Goal: Task Accomplishment & Management: Use online tool/utility

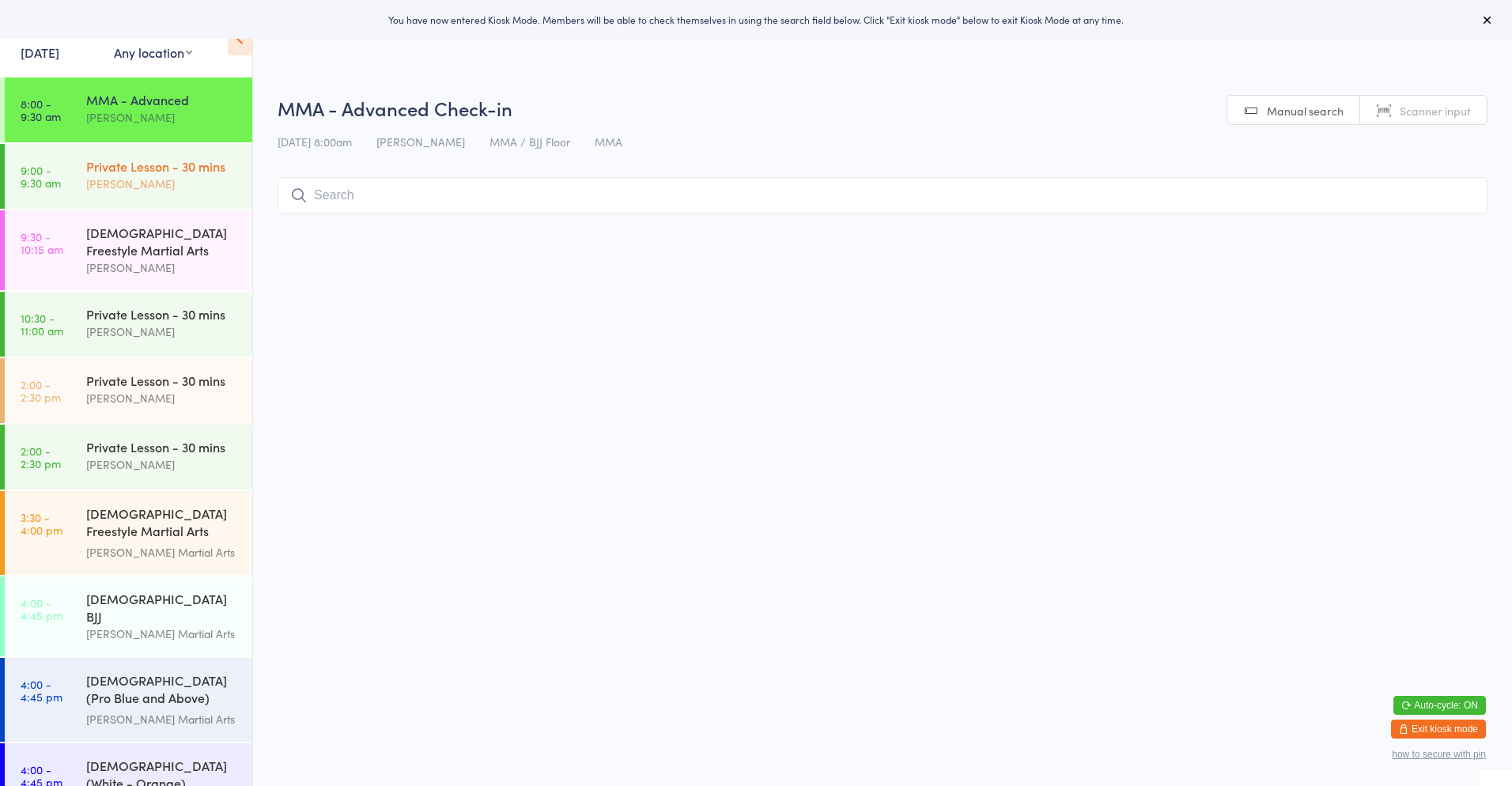
click at [167, 173] on div "Private Lesson - 30 mins" at bounding box center [163, 166] width 153 height 17
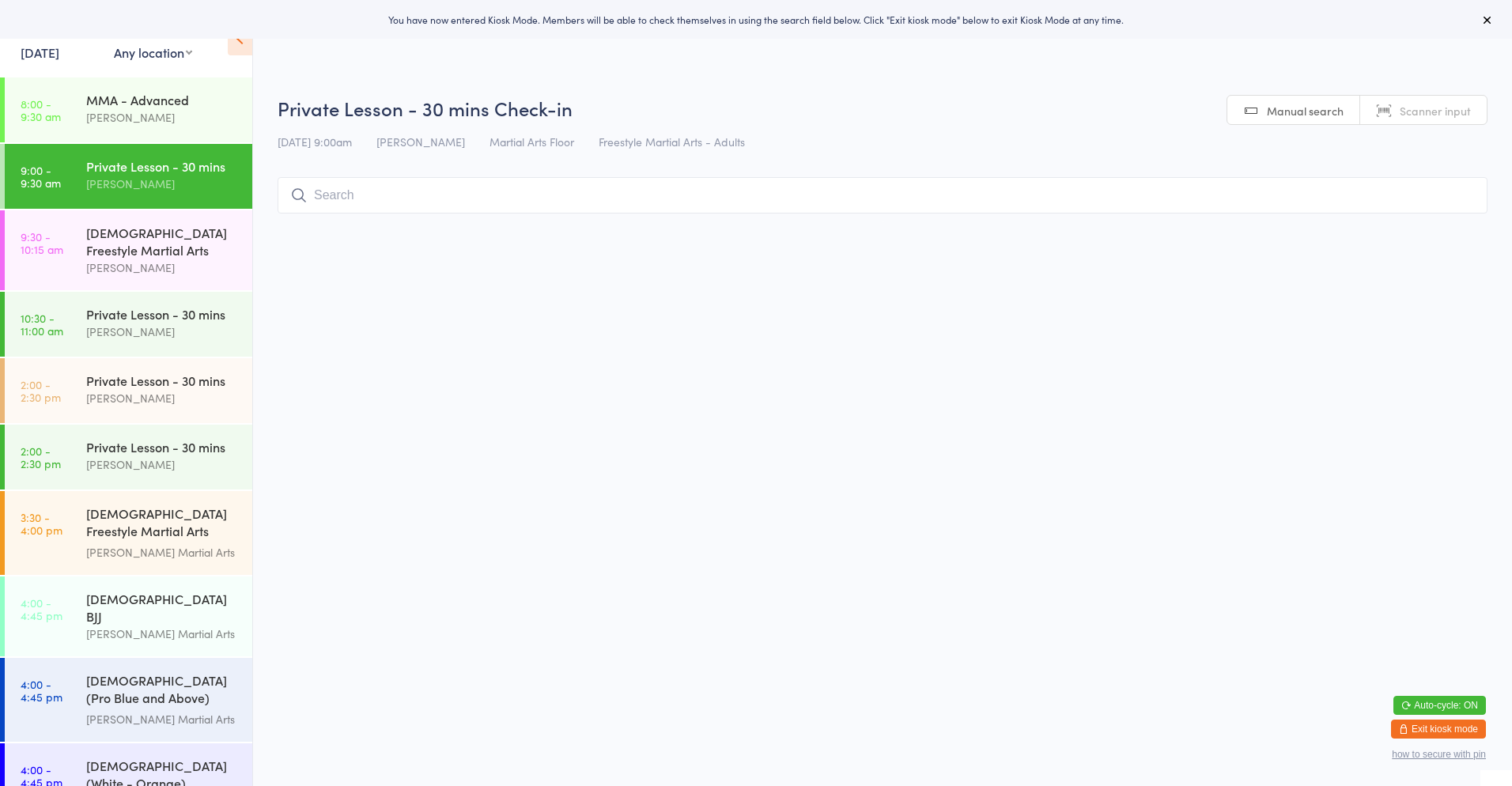
click at [371, 196] on input "search" at bounding box center [882, 196] width 1210 height 37
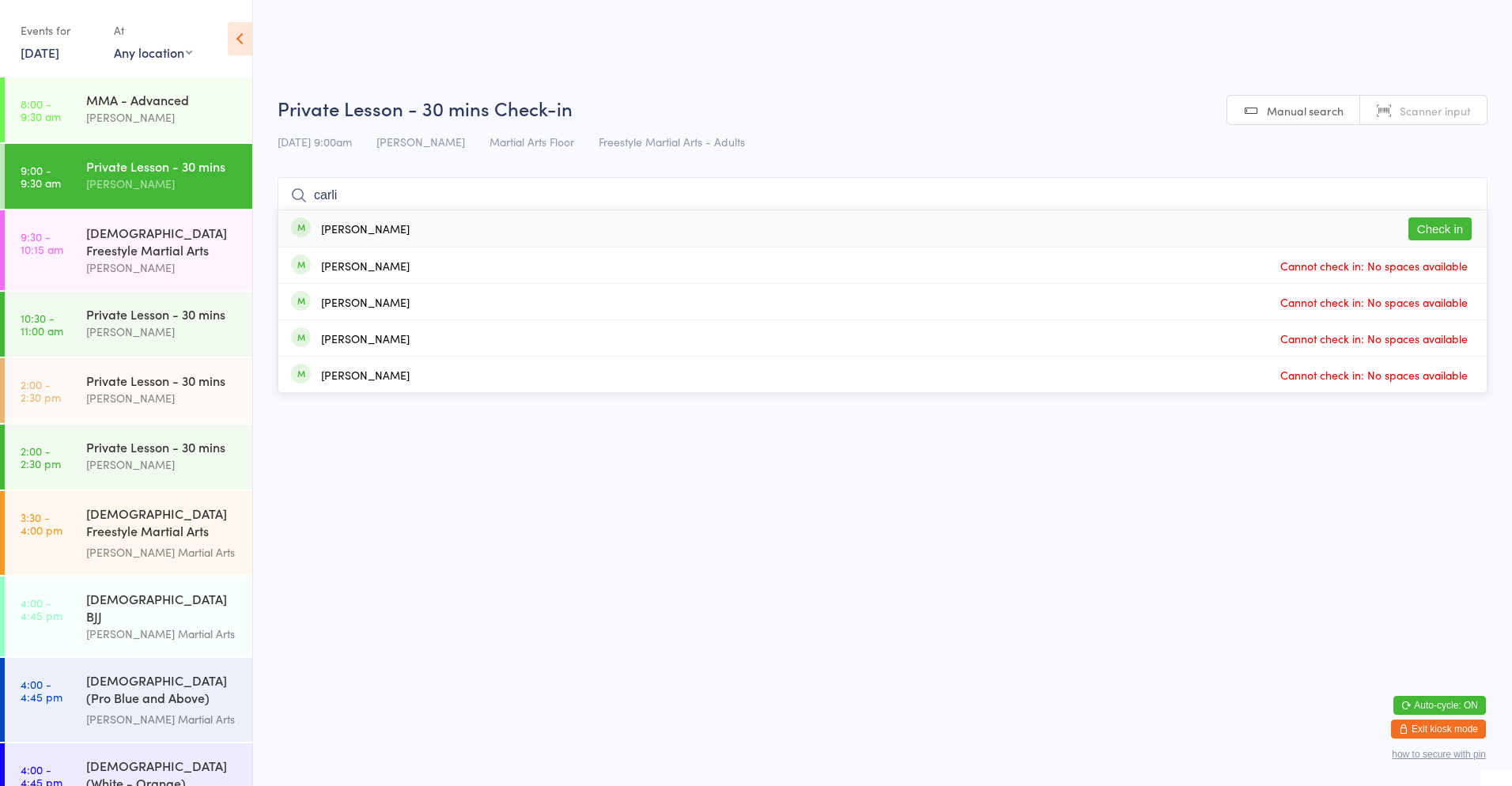
type input "carli"
click at [1427, 230] on button "Check in" at bounding box center [1440, 229] width 63 height 23
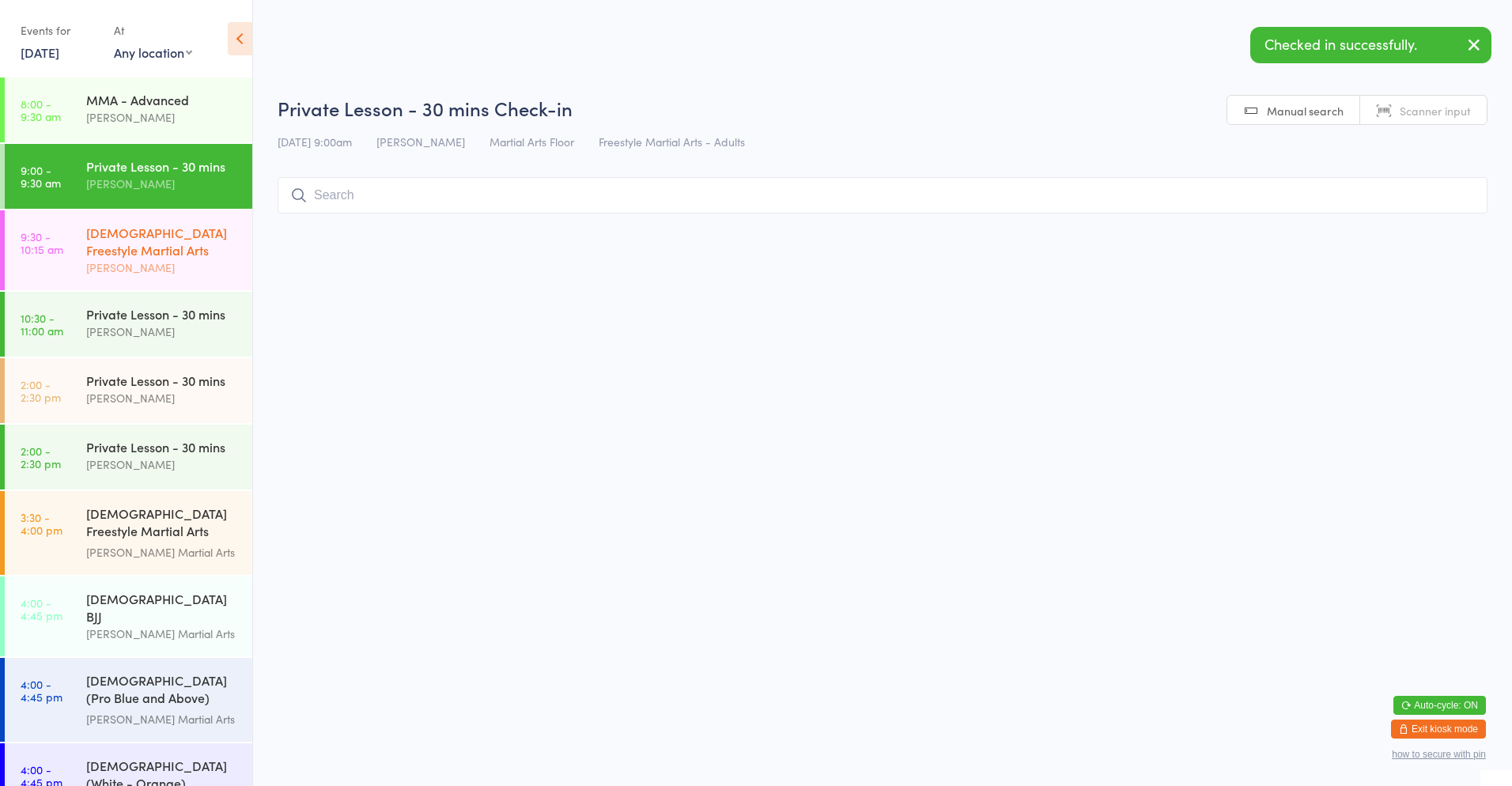
click at [194, 249] on div "[DEMOGRAPHIC_DATA] Freestyle Martial Arts" at bounding box center [163, 241] width 153 height 35
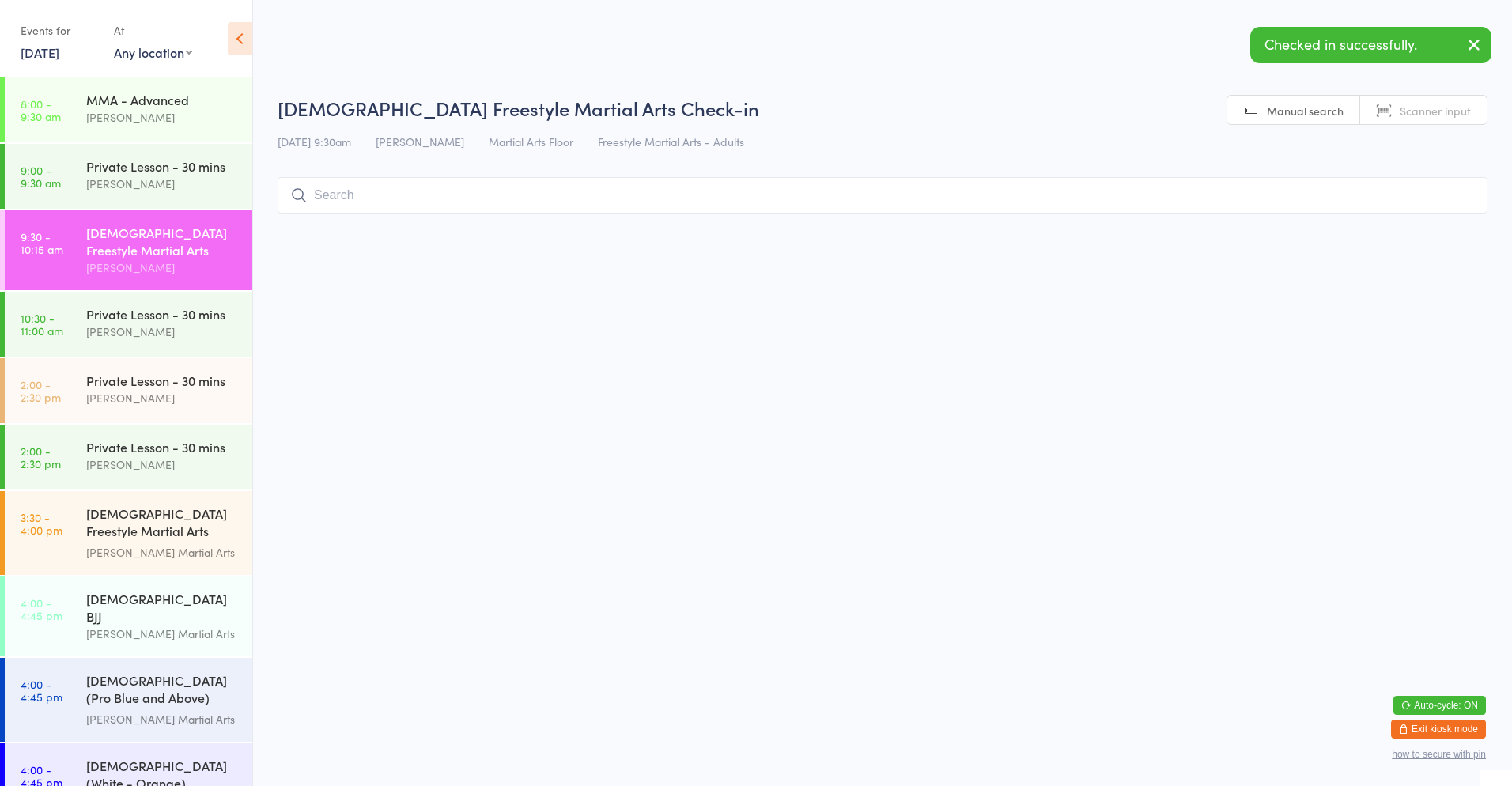
click at [333, 202] on input "search" at bounding box center [882, 196] width 1210 height 37
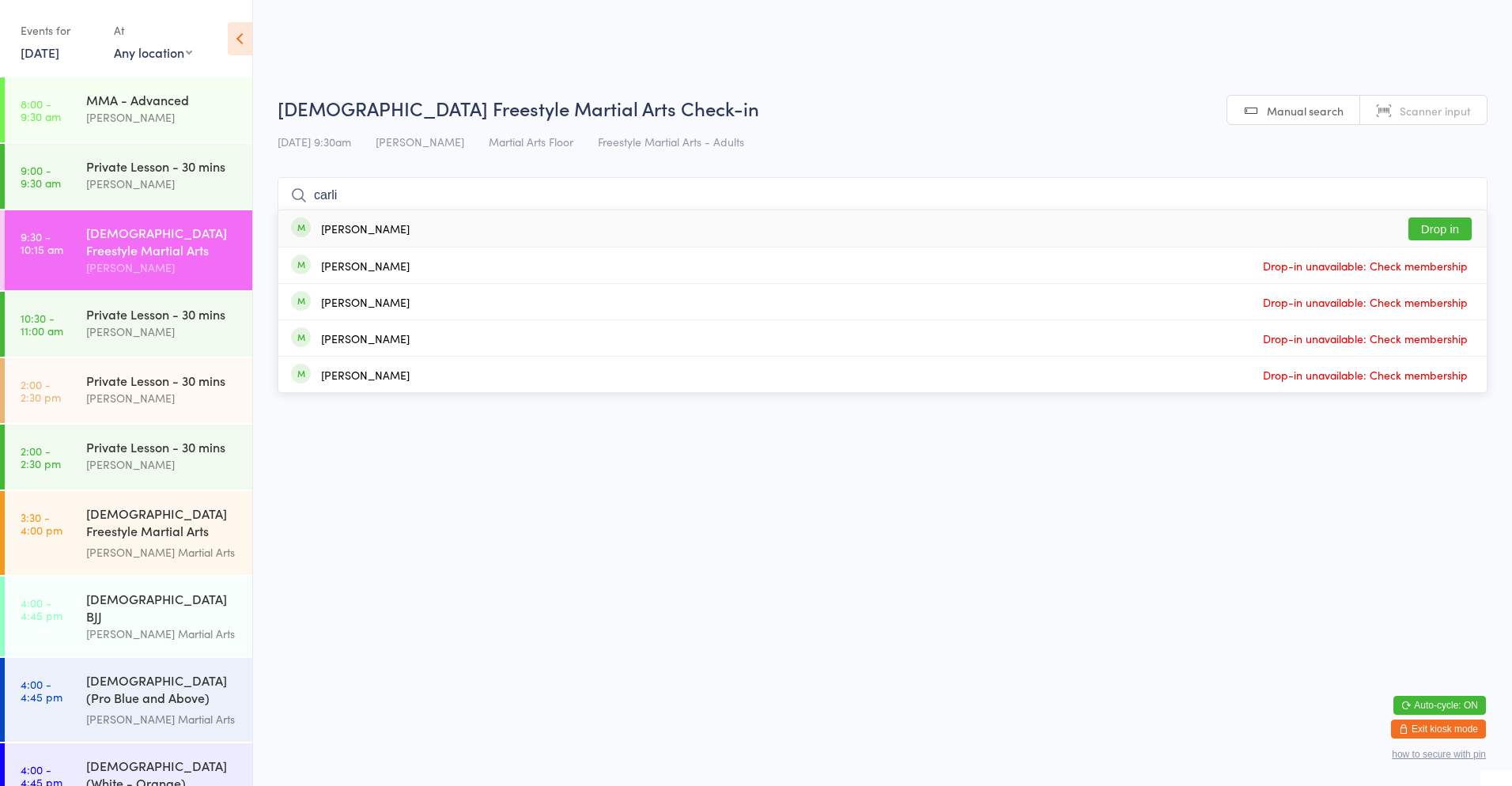
type input "carli"
click at [1465, 229] on button "Drop in" at bounding box center [1440, 229] width 63 height 23
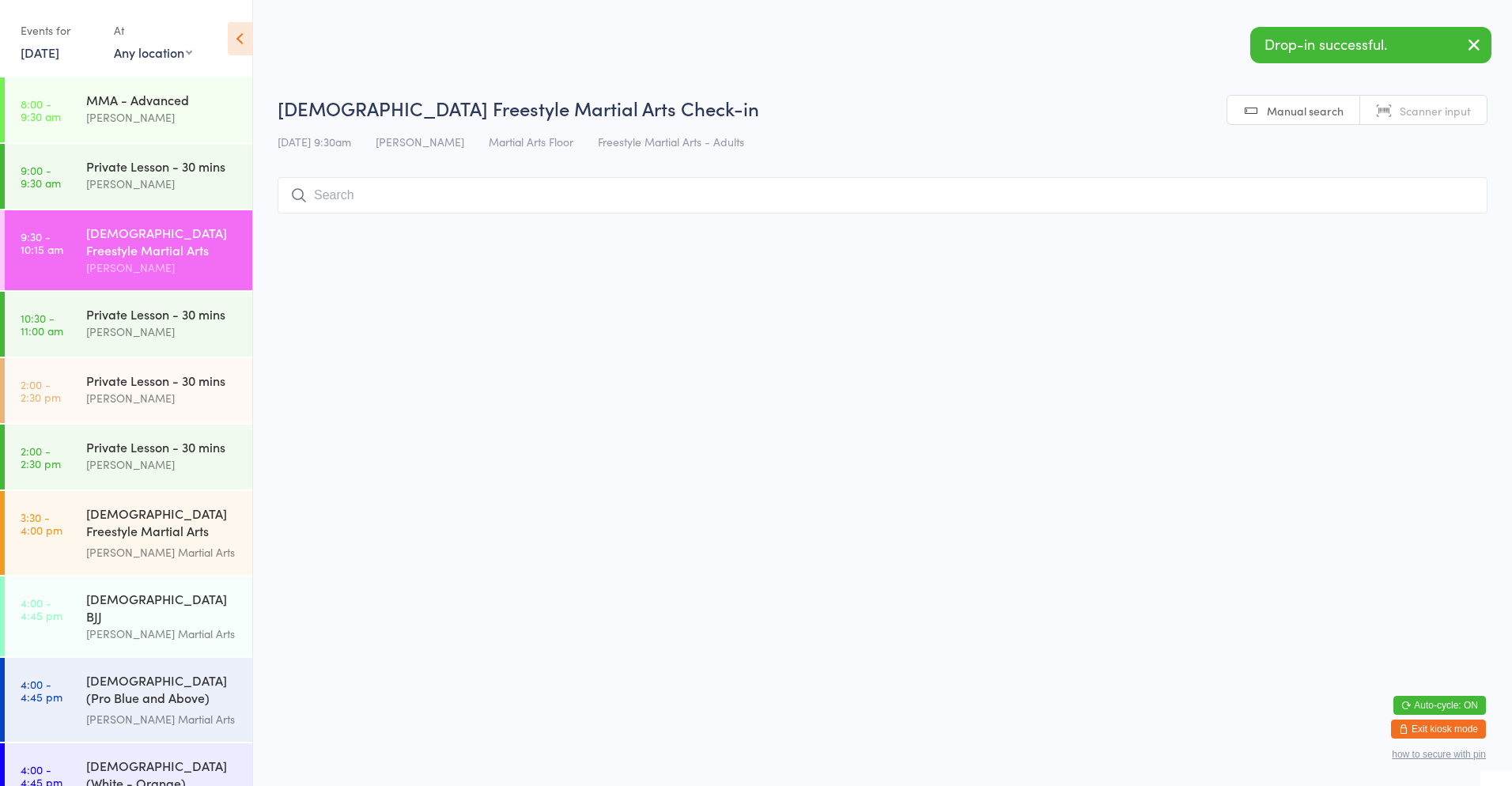
click at [619, 197] on input "search" at bounding box center [882, 196] width 1210 height 37
type input "orenchuk"
click at [1437, 229] on button "Drop in" at bounding box center [1440, 229] width 63 height 23
click at [431, 204] on input "search" at bounding box center [882, 196] width 1210 height 37
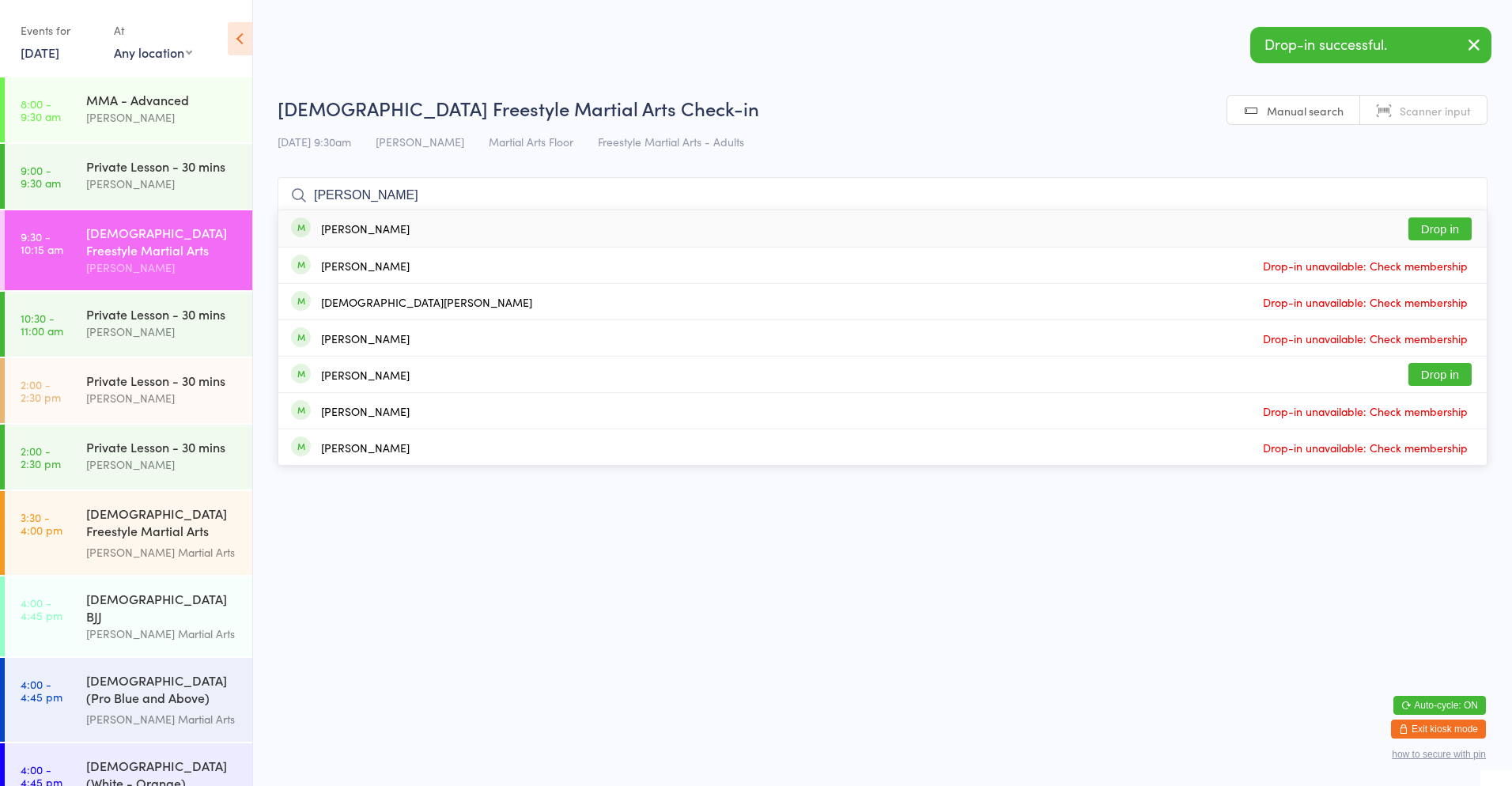
type input "[PERSON_NAME]"
click at [1435, 230] on button "Drop in" at bounding box center [1440, 229] width 63 height 23
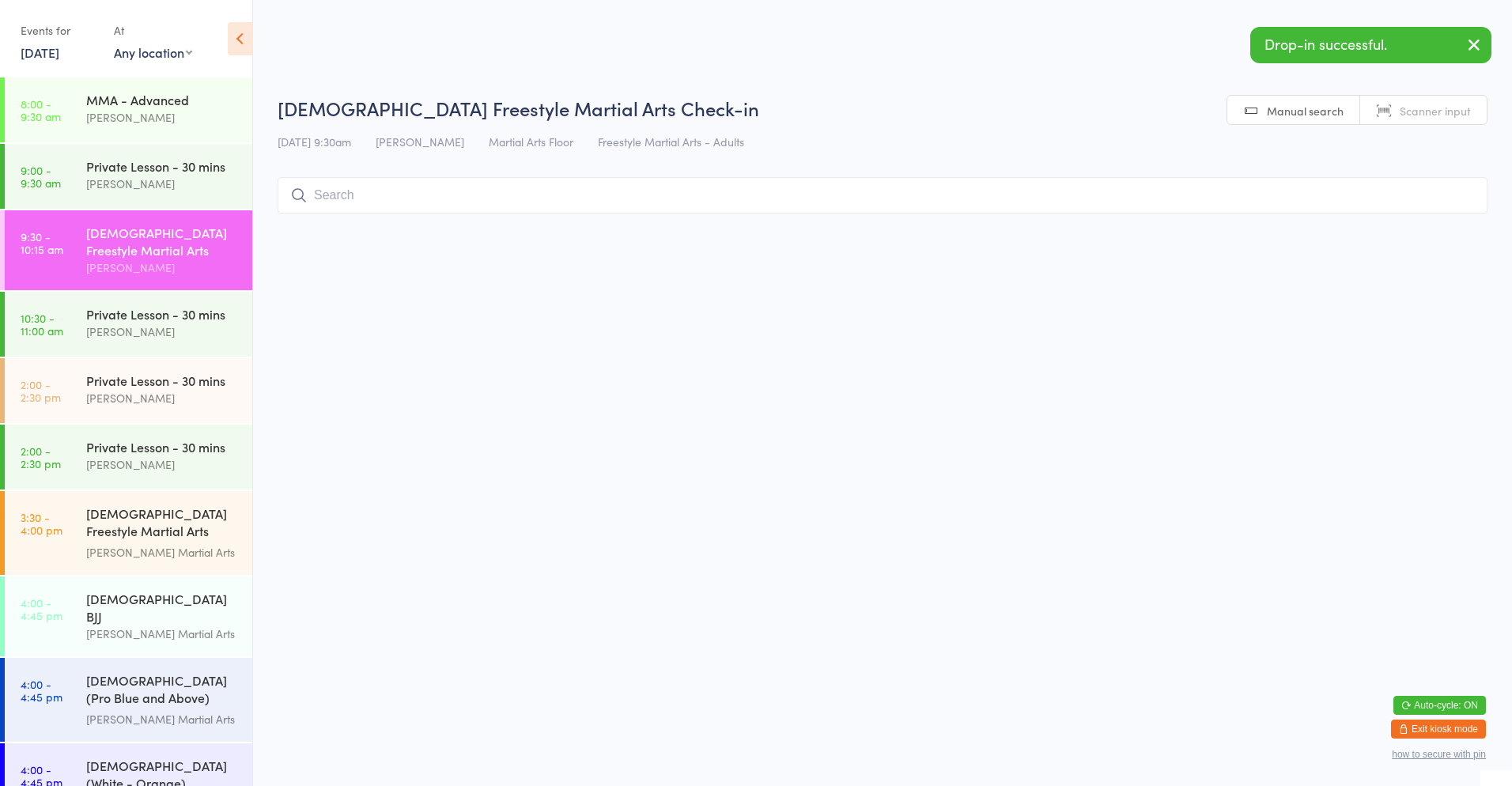
click at [437, 194] on input "search" at bounding box center [882, 196] width 1210 height 37
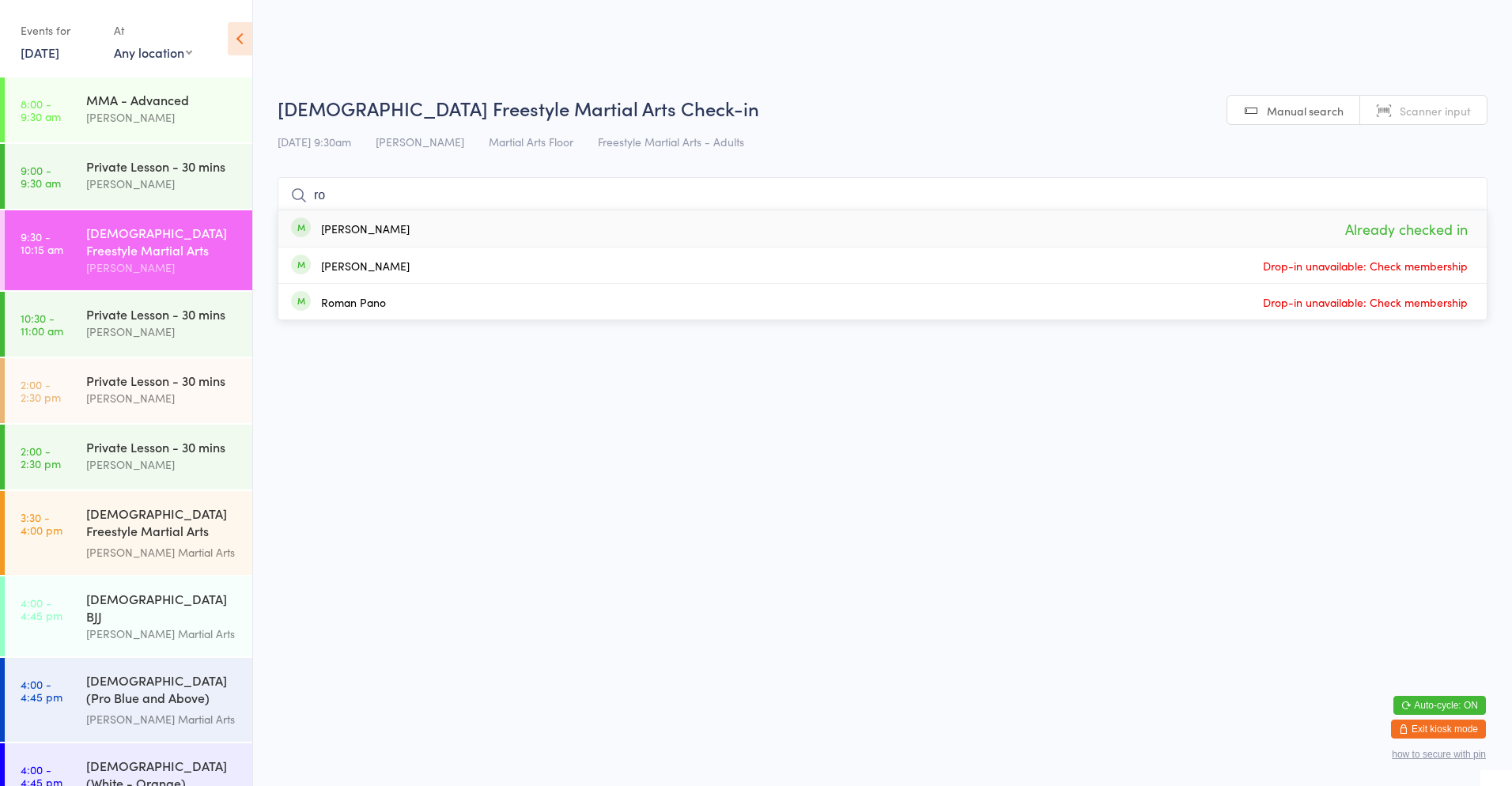
type input "r"
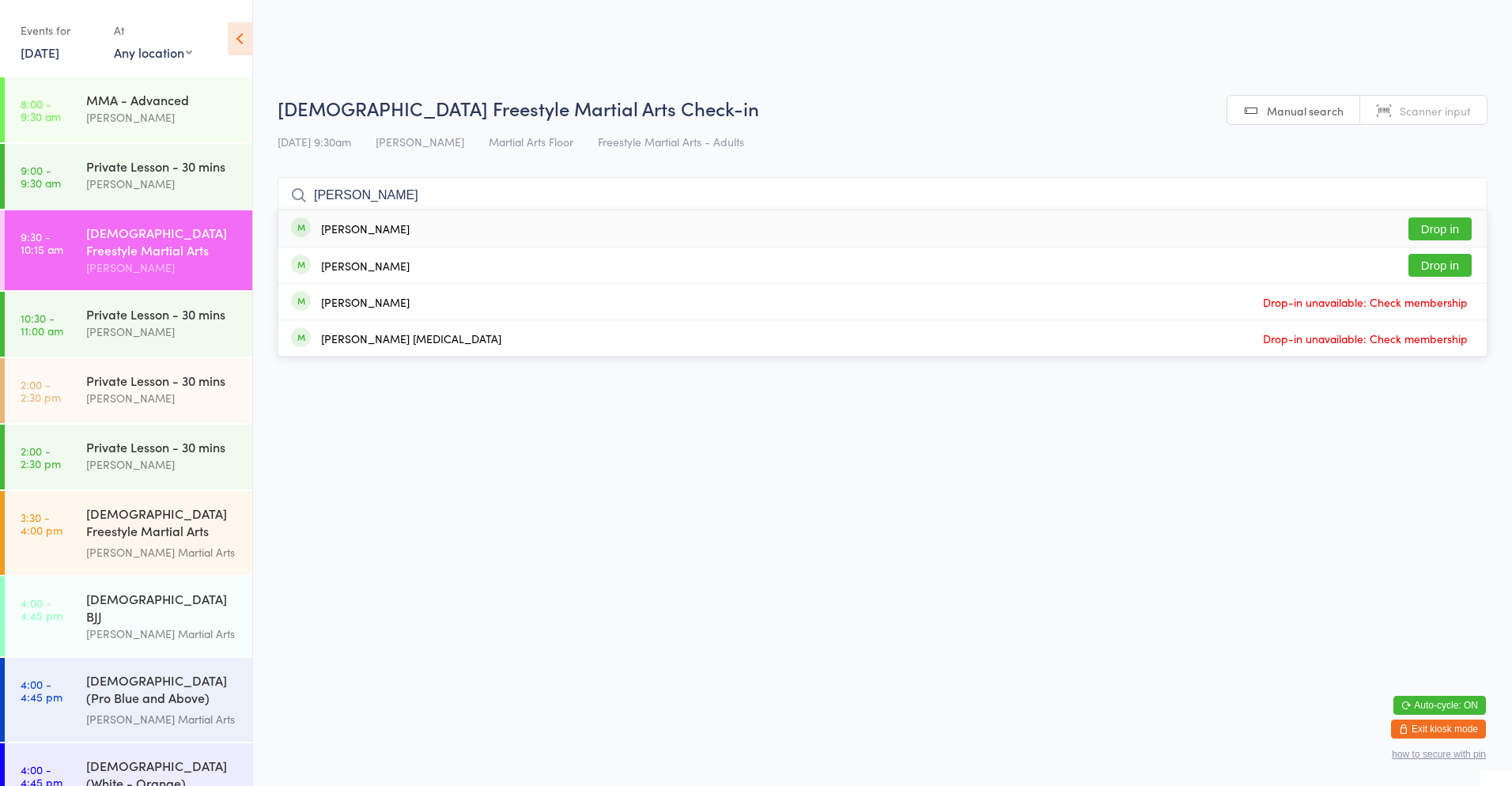
type input "[PERSON_NAME]"
click at [1449, 227] on button "Drop in" at bounding box center [1440, 229] width 63 height 23
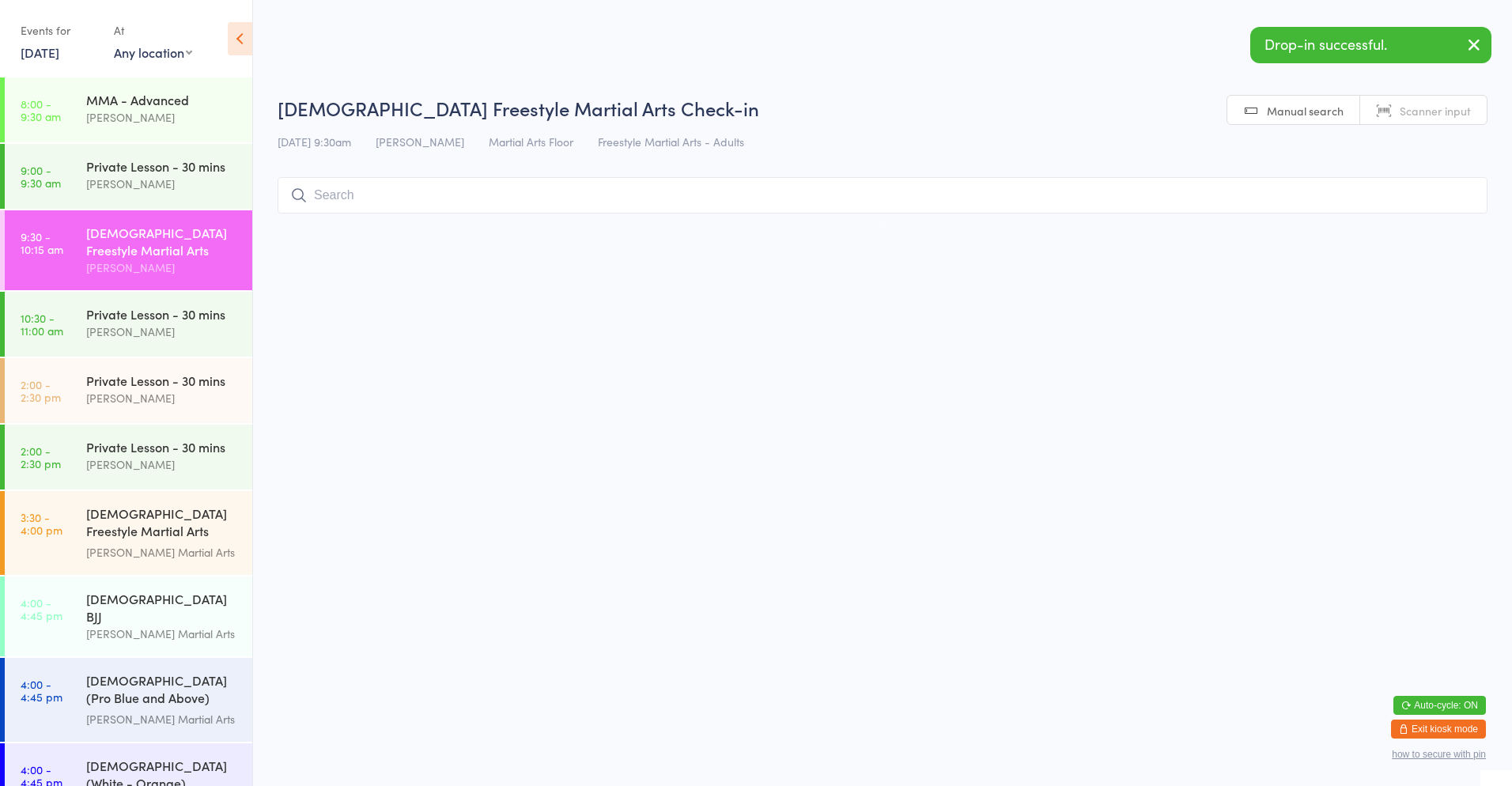
click at [516, 435] on html "You have now entered Kiosk Mode. Members will be able to check themselves in us…" at bounding box center [756, 393] width 1512 height 786
